Goal: Task Accomplishment & Management: Manage account settings

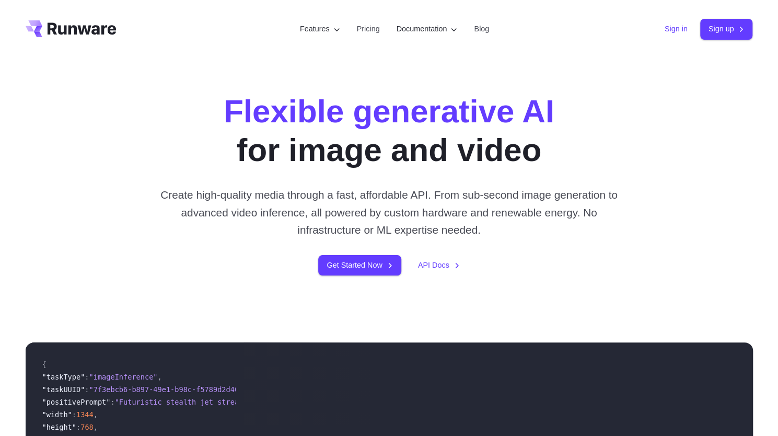
click at [673, 26] on link "Sign in" at bounding box center [675, 29] width 23 height 12
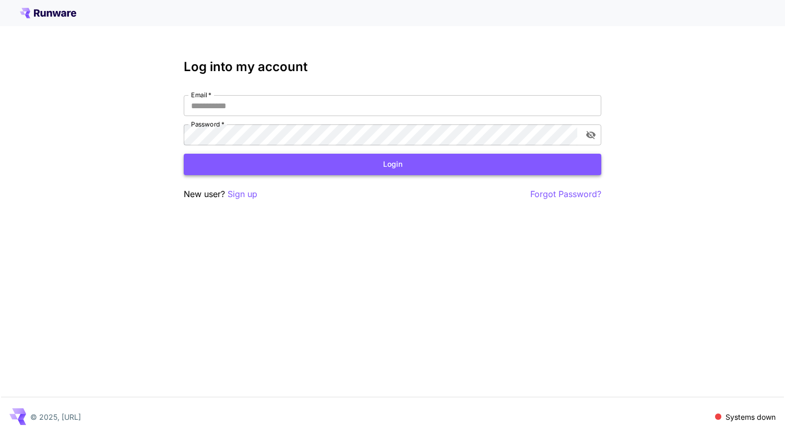
type input "**********"
click at [261, 167] on button "Login" at bounding box center [393, 164] width 418 height 21
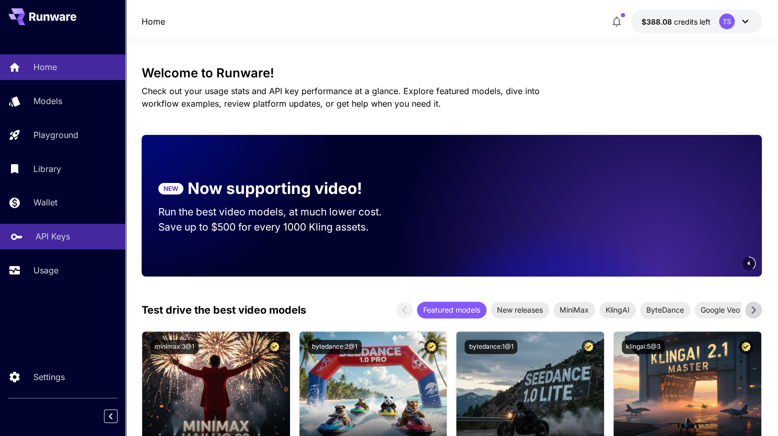
click at [77, 241] on div "API Keys" at bounding box center [76, 236] width 81 height 13
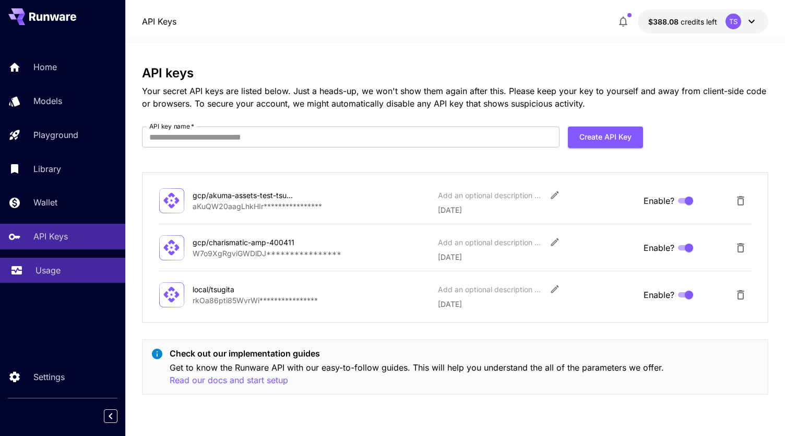
click at [52, 275] on p "Usage" at bounding box center [48, 270] width 25 height 13
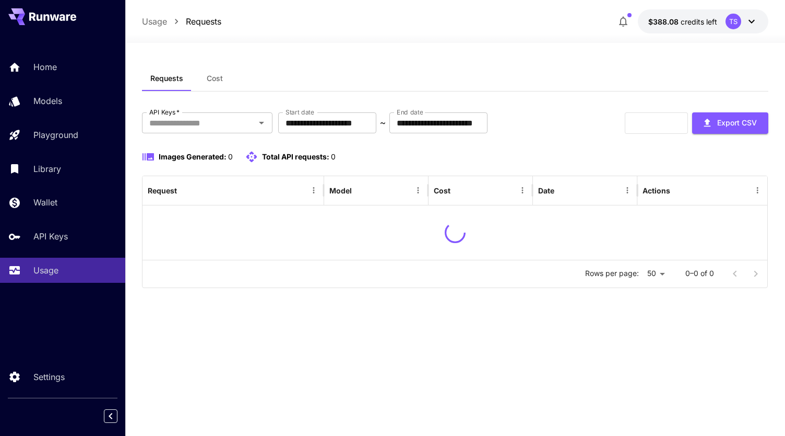
click at [204, 80] on button "Cost" at bounding box center [215, 78] width 47 height 25
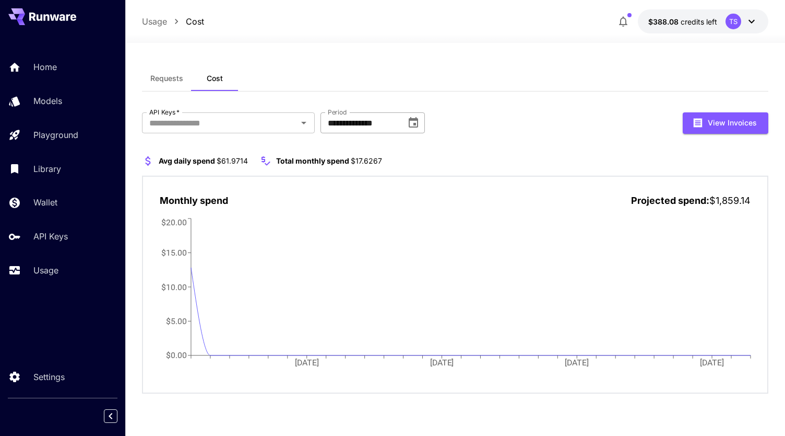
click at [415, 122] on icon "Choose date, selected date is Sep 1, 2025" at bounding box center [413, 122] width 13 height 13
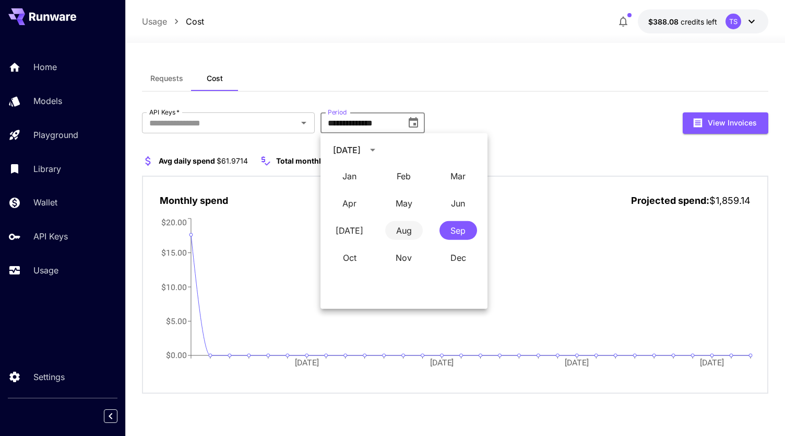
click at [414, 230] on button "Aug" at bounding box center [404, 230] width 38 height 19
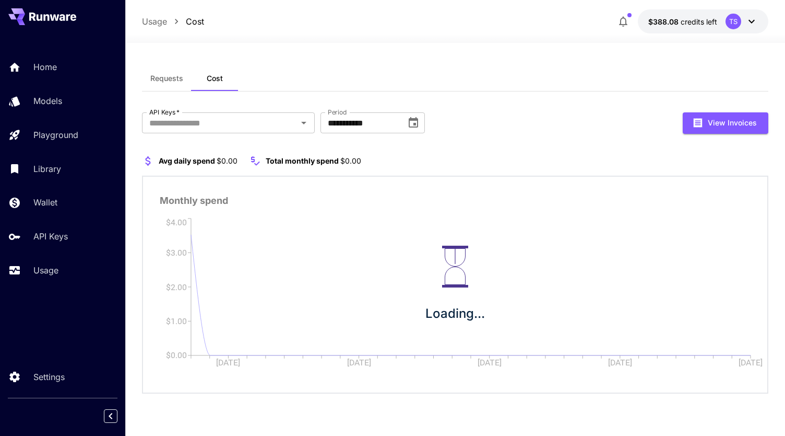
type input "**********"
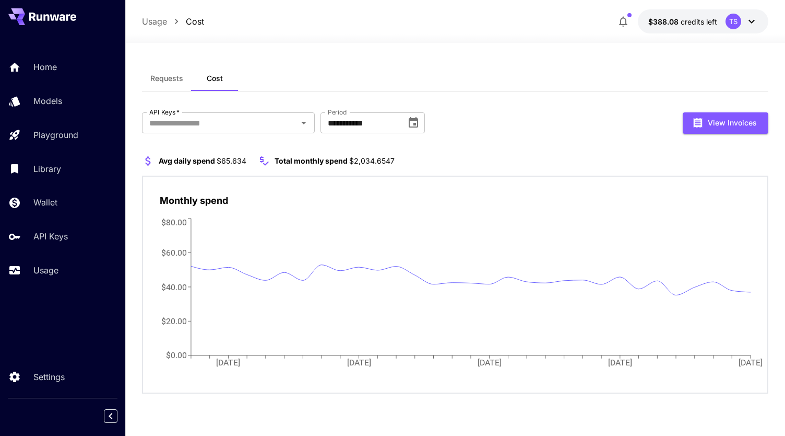
click at [225, 162] on span "$65.634" at bounding box center [232, 160] width 30 height 9
click at [385, 161] on span "$2,034.6547" at bounding box center [371, 160] width 45 height 9
copy span "2,034.6547"
